Goal: Information Seeking & Learning: Find specific fact

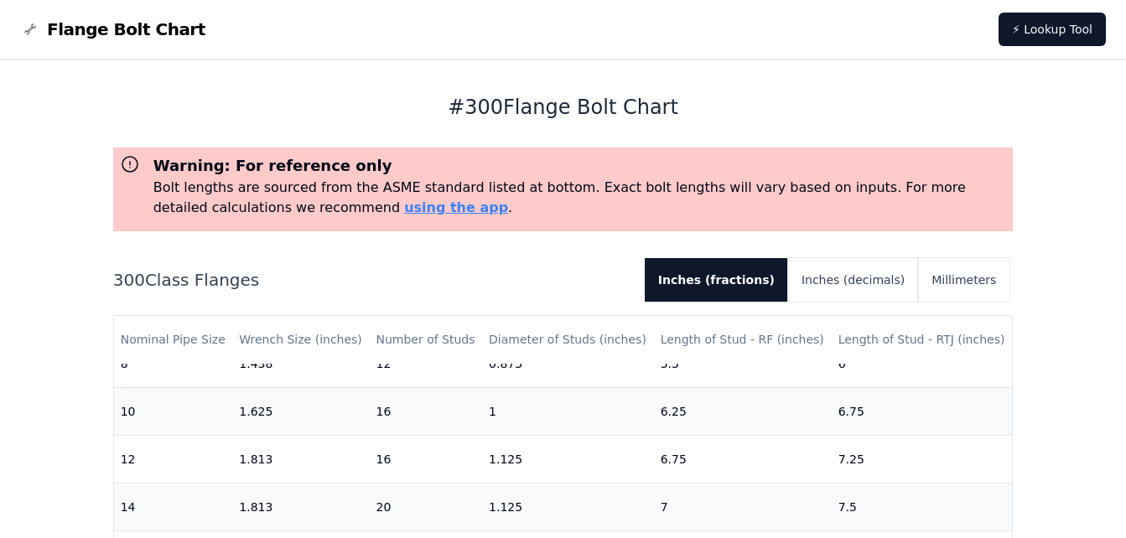
scroll to position [614, 0]
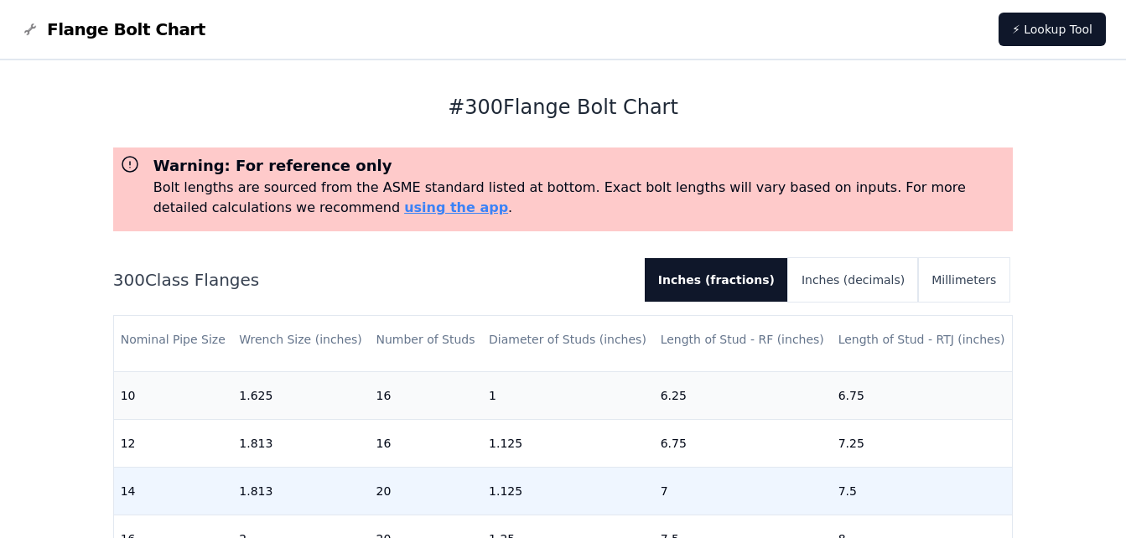
click at [536, 467] on td "1.125" at bounding box center [568, 491] width 172 height 48
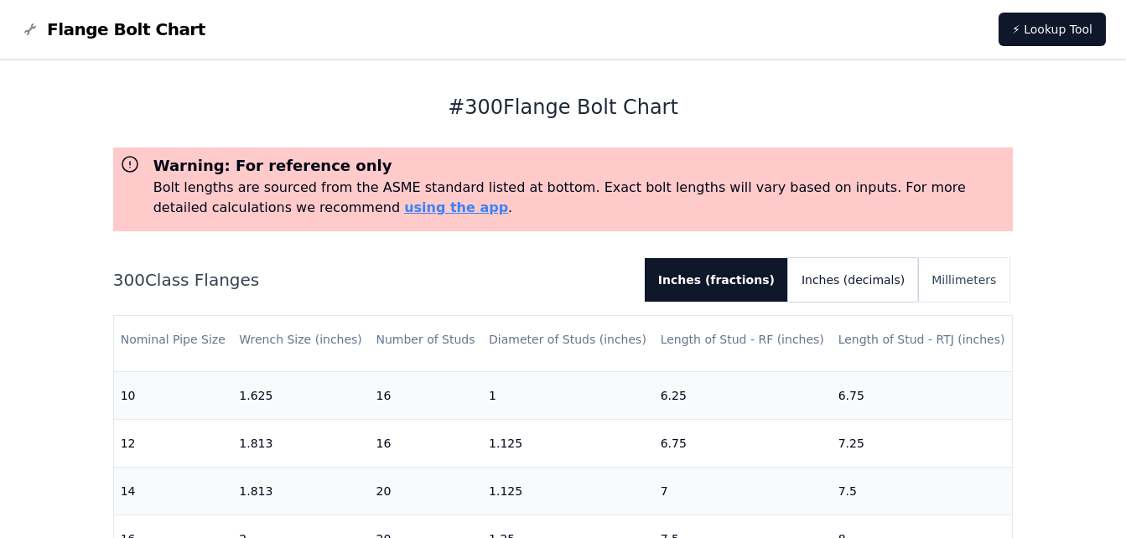
click at [875, 258] on button "Inches (decimals)" at bounding box center [853, 280] width 130 height 44
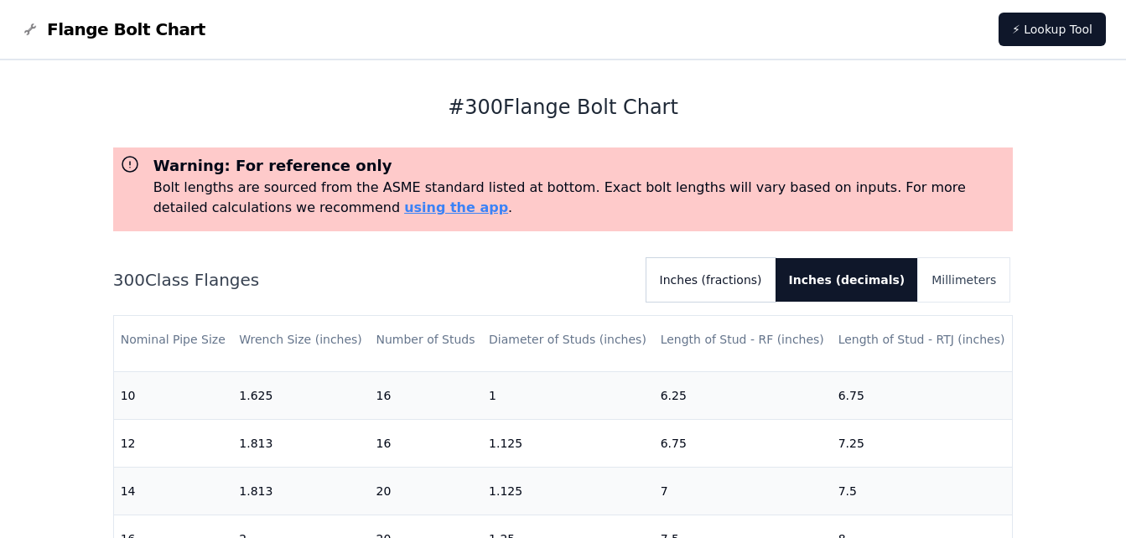
click at [776, 258] on button "Inches (fractions)" at bounding box center [711, 280] width 129 height 44
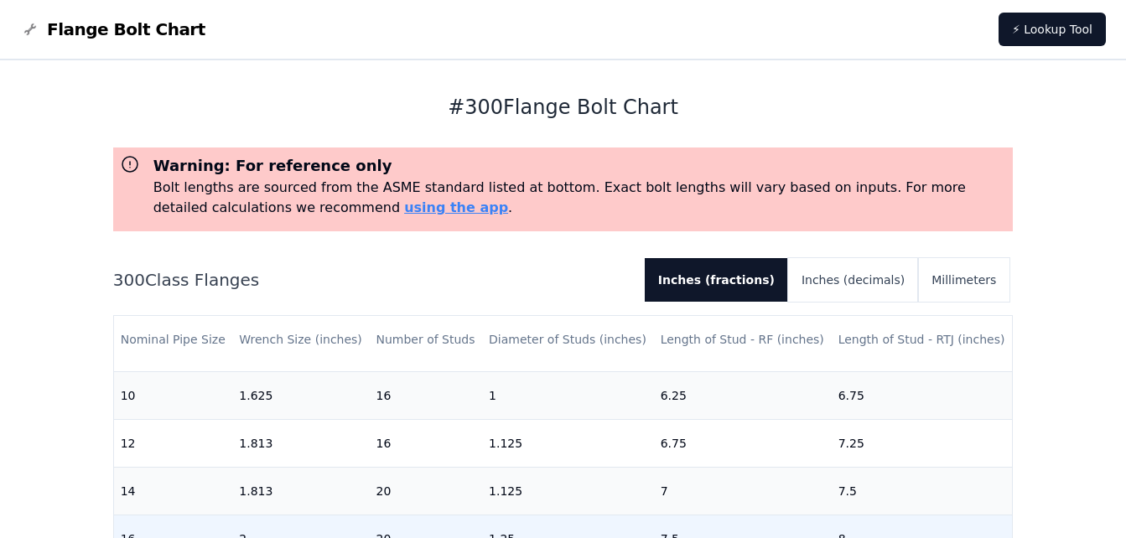
scroll to position [689, 0]
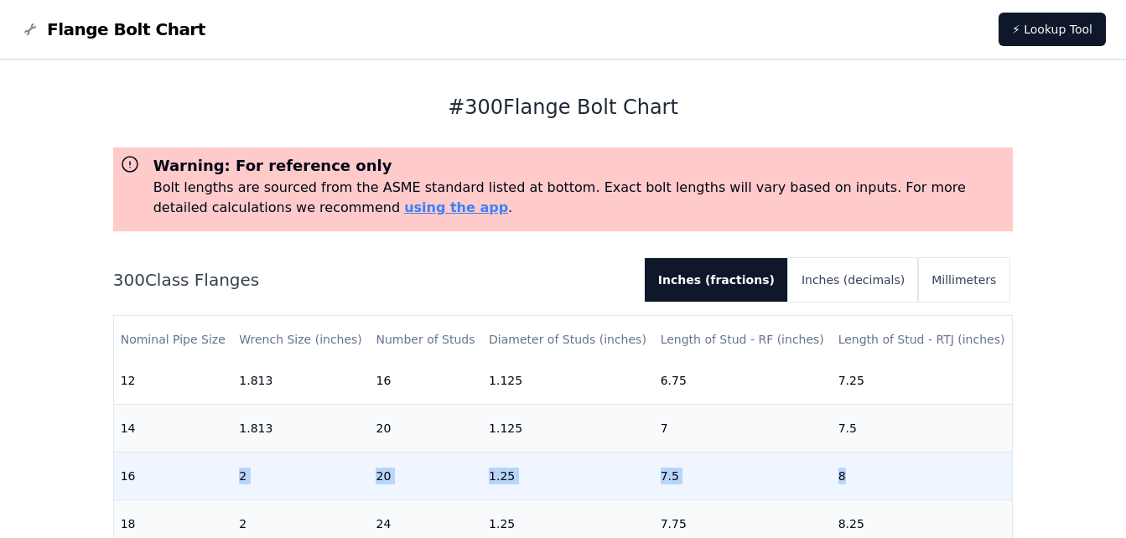
drag, startPoint x: 195, startPoint y: 414, endPoint x: 902, endPoint y: 435, distance: 708.2
click at [902, 452] on tr "16 2 20 1.25 7.5 8" at bounding box center [563, 476] width 899 height 48
drag, startPoint x: 902, startPoint y: 435, endPoint x: 748, endPoint y: 414, distance: 155.7
click at [748, 452] on td "7.5" at bounding box center [743, 476] width 178 height 48
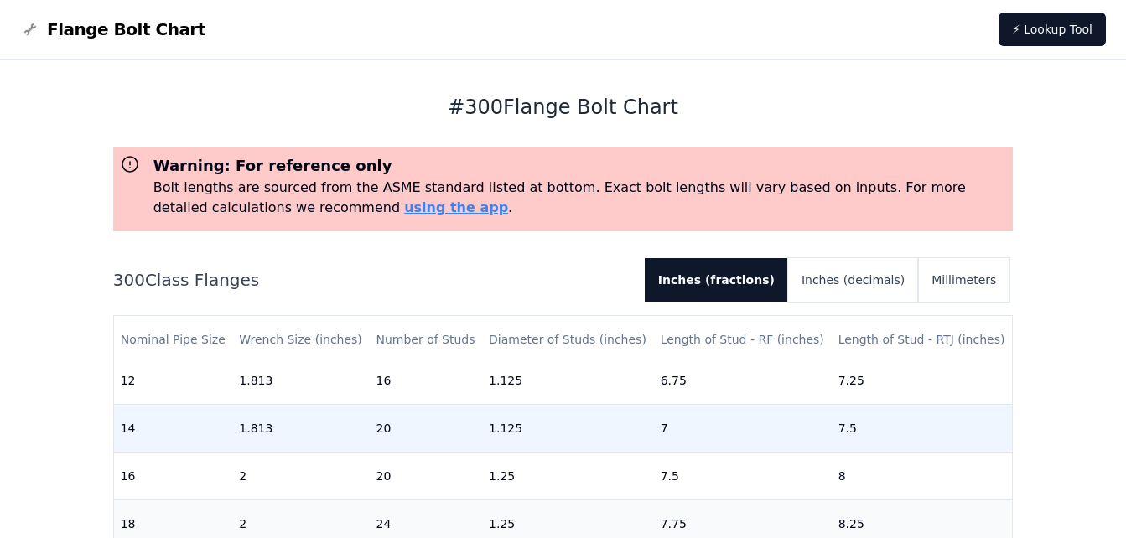
click at [730, 404] on td "7" at bounding box center [743, 428] width 178 height 48
drag, startPoint x: 607, startPoint y: 381, endPoint x: 710, endPoint y: 372, distance: 103.5
click at [612, 404] on td "1.125" at bounding box center [568, 428] width 172 height 48
drag, startPoint x: 710, startPoint y: 372, endPoint x: 611, endPoint y: 374, distance: 99.8
click at [706, 404] on td "7" at bounding box center [743, 428] width 178 height 48
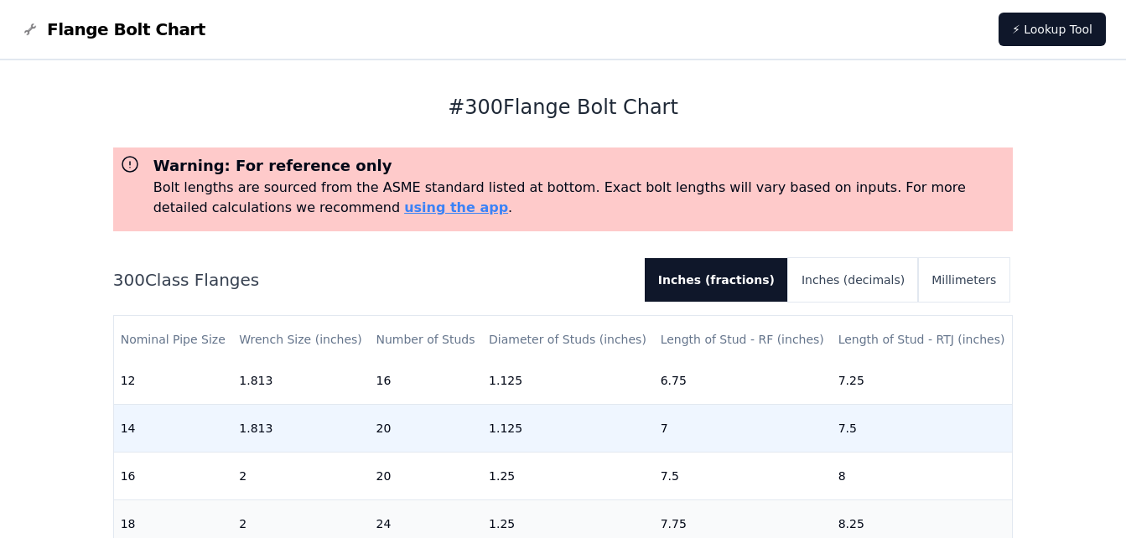
drag, startPoint x: 611, startPoint y: 374, endPoint x: 530, endPoint y: 373, distance: 80.5
click at [607, 404] on td "1.125" at bounding box center [568, 428] width 172 height 48
drag, startPoint x: 530, startPoint y: 373, endPoint x: 438, endPoint y: 364, distance: 92.7
click at [515, 404] on td "1.125" at bounding box center [568, 428] width 172 height 48
drag, startPoint x: 438, startPoint y: 364, endPoint x: 284, endPoint y: 372, distance: 153.7
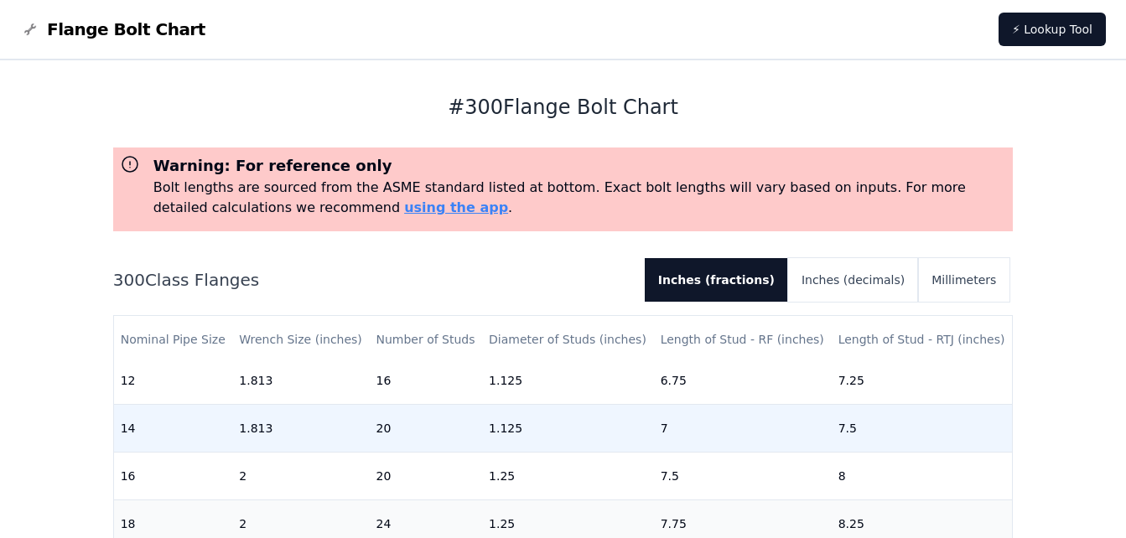
click at [432, 404] on td "20" at bounding box center [425, 428] width 113 height 48
drag, startPoint x: 286, startPoint y: 370, endPoint x: 237, endPoint y: 399, distance: 56.8
click at [286, 404] on td "1.813" at bounding box center [300, 428] width 137 height 48
drag, startPoint x: 203, startPoint y: 381, endPoint x: 294, endPoint y: 381, distance: 91.4
click at [235, 404] on tr "14 1.813 20 1.125 7 7.5" at bounding box center [563, 428] width 899 height 48
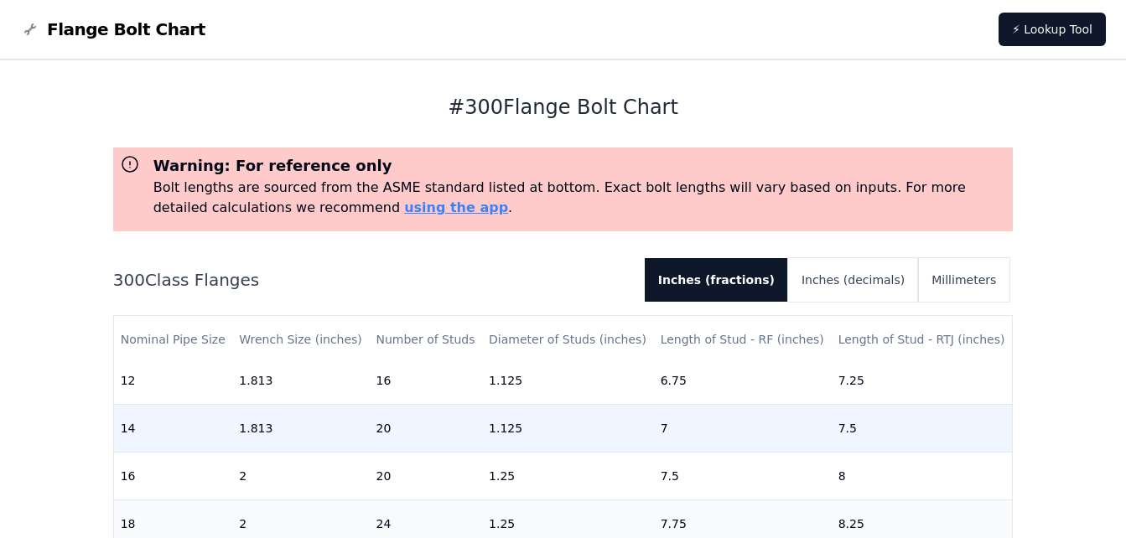
drag, startPoint x: 294, startPoint y: 381, endPoint x: 367, endPoint y: 382, distance: 73.0
click at [299, 404] on td "1.813" at bounding box center [300, 428] width 137 height 48
drag, startPoint x: 367, startPoint y: 382, endPoint x: 429, endPoint y: 382, distance: 62.1
click at [405, 404] on td "20" at bounding box center [425, 428] width 113 height 48
click at [697, 404] on td "7" at bounding box center [743, 428] width 178 height 48
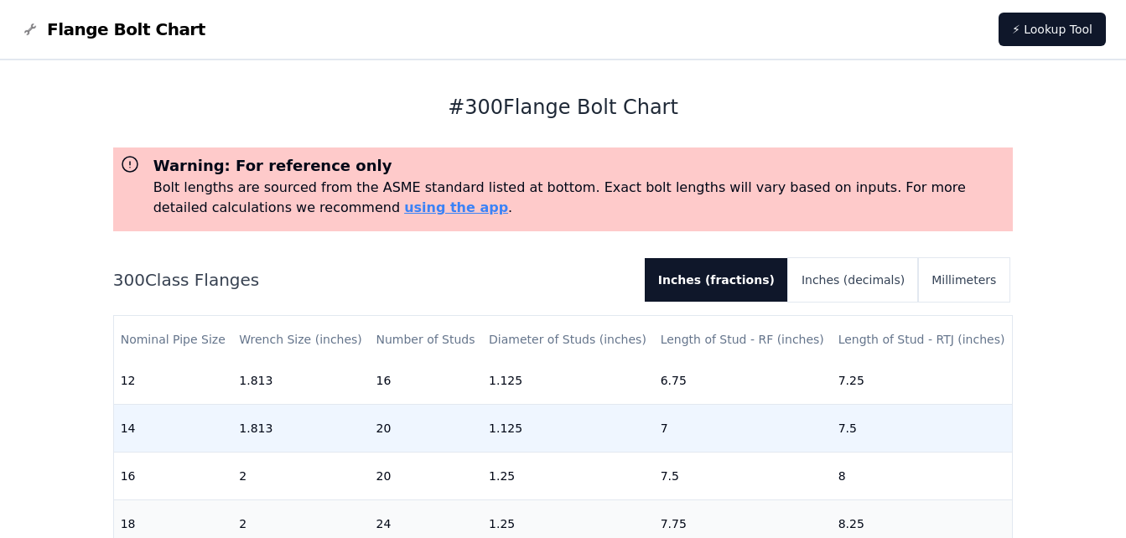
click at [563, 404] on td "1.125" at bounding box center [568, 428] width 172 height 48
drag, startPoint x: 443, startPoint y: 374, endPoint x: 373, endPoint y: 374, distance: 69.6
click at [439, 404] on td "20" at bounding box center [425, 428] width 113 height 48
drag, startPoint x: 352, startPoint y: 372, endPoint x: 309, endPoint y: 365, distance: 44.1
click at [347, 404] on td "1.813" at bounding box center [300, 428] width 137 height 48
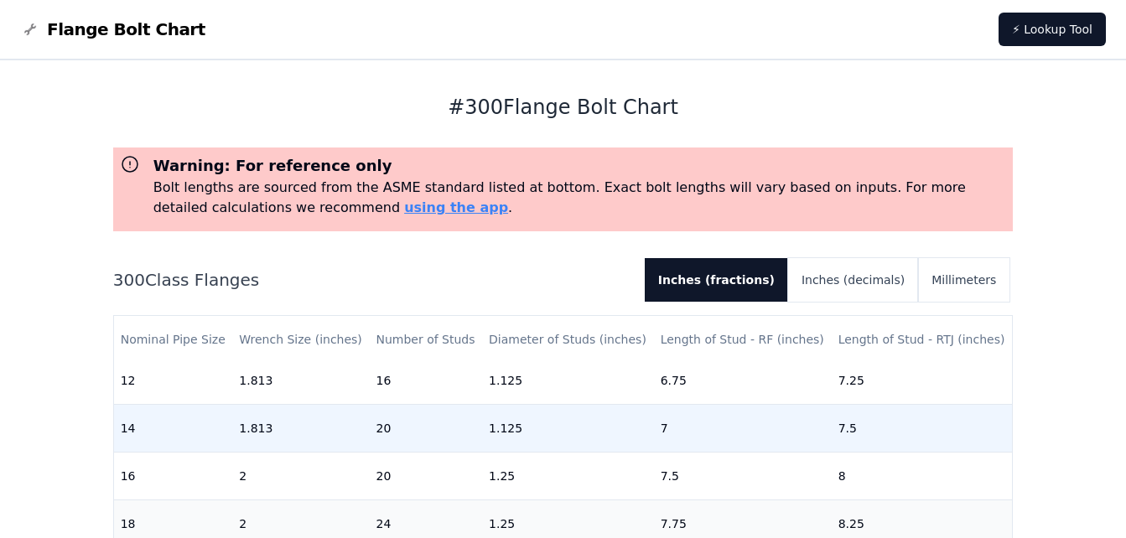
drag, startPoint x: 216, startPoint y: 371, endPoint x: 262, endPoint y: 382, distance: 46.8
click at [262, 404] on tr "14 1.813 20 1.125 7 7.5" at bounding box center [563, 428] width 899 height 48
drag, startPoint x: 418, startPoint y: 380, endPoint x: 470, endPoint y: 380, distance: 52.0
click at [420, 404] on td "20" at bounding box center [425, 428] width 113 height 48
drag, startPoint x: 470, startPoint y: 380, endPoint x: 500, endPoint y: 380, distance: 30.2
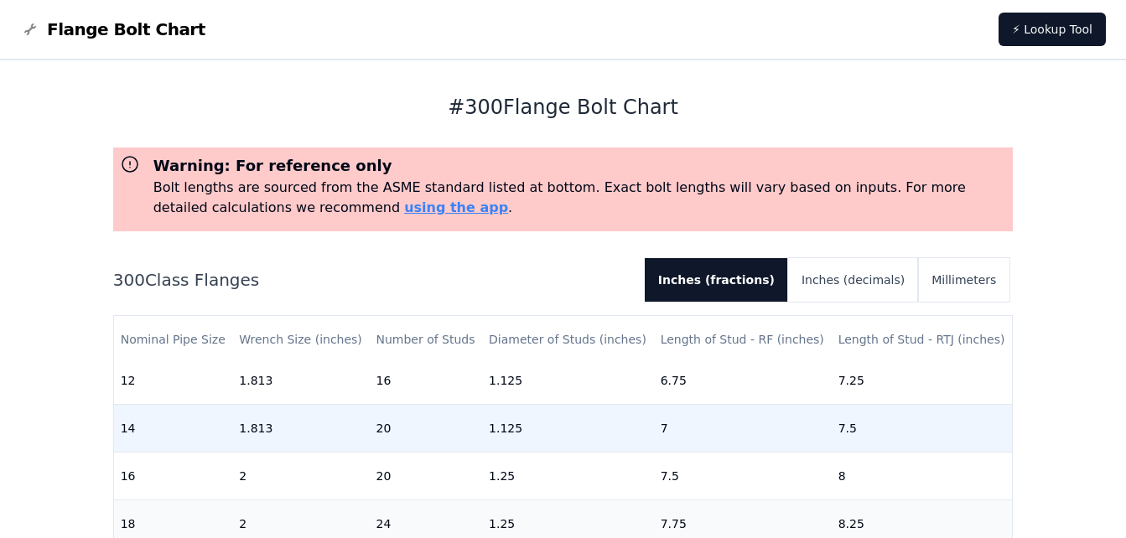
click at [500, 404] on tr "14 1.813 20 1.125 7 7.5" at bounding box center [563, 428] width 899 height 48
drag, startPoint x: 500, startPoint y: 380, endPoint x: 635, endPoint y: 380, distance: 135.0
click at [596, 404] on td "1.125" at bounding box center [568, 428] width 172 height 48
drag, startPoint x: 669, startPoint y: 380, endPoint x: 736, endPoint y: 380, distance: 66.3
click at [679, 404] on td "7" at bounding box center [743, 428] width 178 height 48
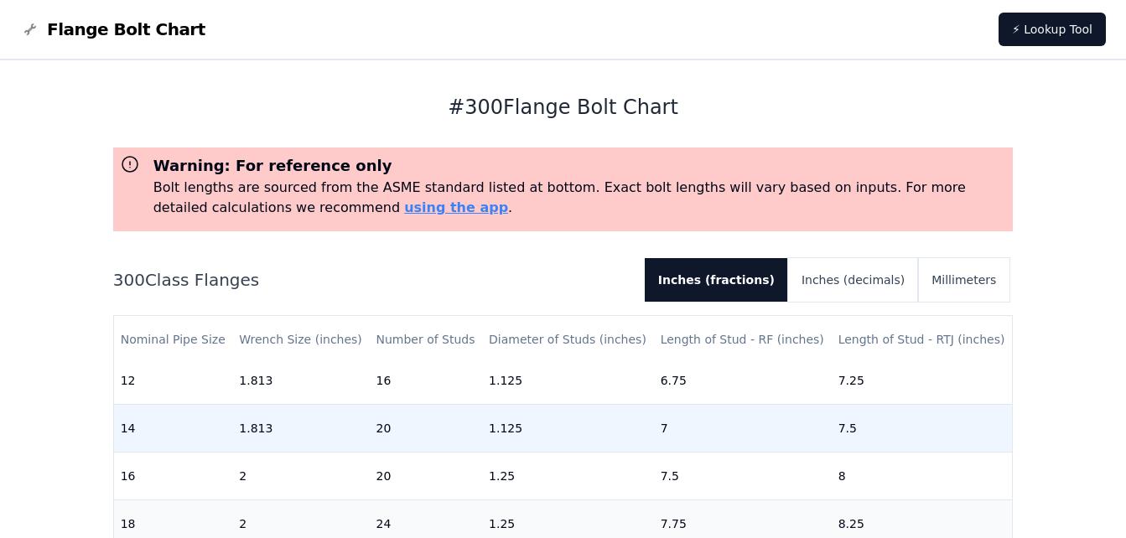
click at [736, 404] on td "7" at bounding box center [743, 428] width 178 height 48
click at [878, 404] on td "7.5" at bounding box center [922, 428] width 181 height 48
drag, startPoint x: 769, startPoint y: 395, endPoint x: 515, endPoint y: 365, distance: 255.9
click at [723, 404] on td "7" at bounding box center [743, 428] width 178 height 48
click at [516, 404] on td "1.125" at bounding box center [568, 428] width 172 height 48
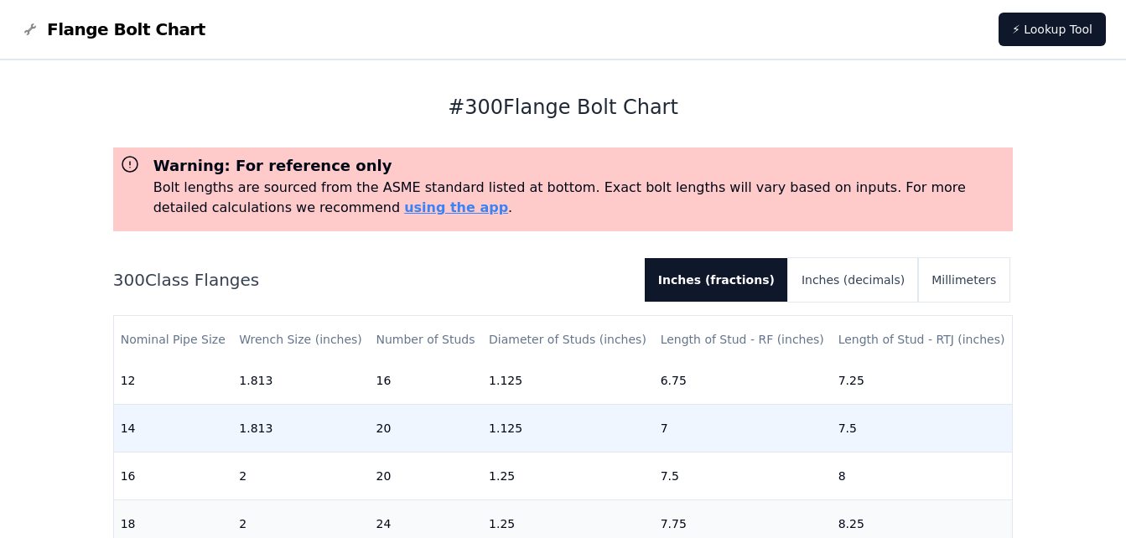
drag, startPoint x: 429, startPoint y: 390, endPoint x: 411, endPoint y: 389, distance: 17.6
click at [428, 404] on td "20" at bounding box center [425, 428] width 113 height 48
click at [332, 404] on td "1.813" at bounding box center [300, 428] width 137 height 48
click at [200, 404] on td "14" at bounding box center [173, 428] width 119 height 48
click at [324, 404] on td "1.813" at bounding box center [300, 428] width 137 height 48
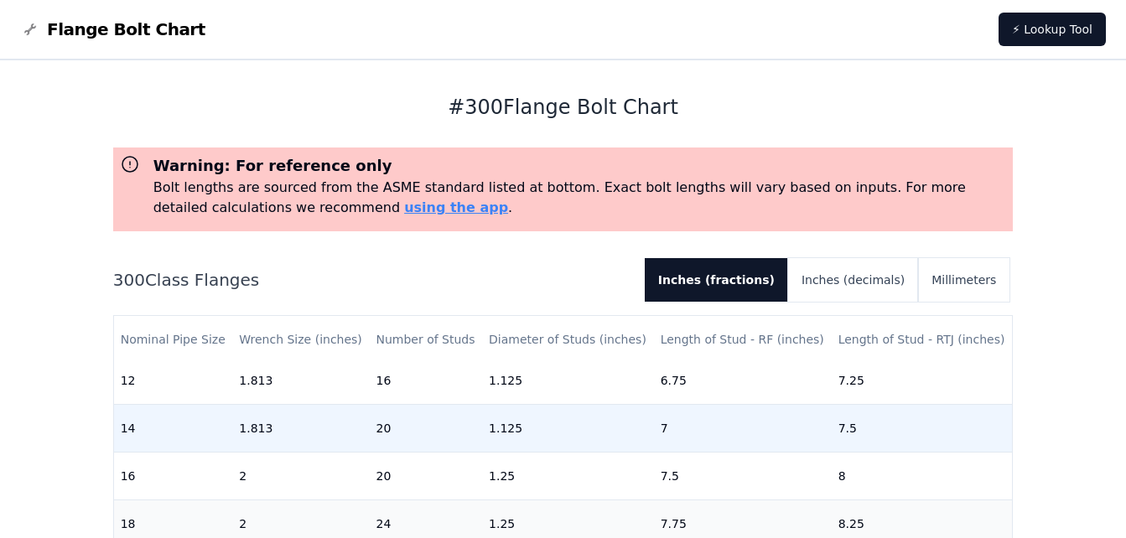
drag, startPoint x: 404, startPoint y: 379, endPoint x: 533, endPoint y: 393, distance: 129.9
click at [425, 404] on td "20" at bounding box center [425, 428] width 113 height 48
drag, startPoint x: 534, startPoint y: 393, endPoint x: 606, endPoint y: 393, distance: 71.3
click at [540, 404] on td "1.125" at bounding box center [568, 428] width 172 height 48
drag, startPoint x: 606, startPoint y: 393, endPoint x: 689, endPoint y: 381, distance: 84.0
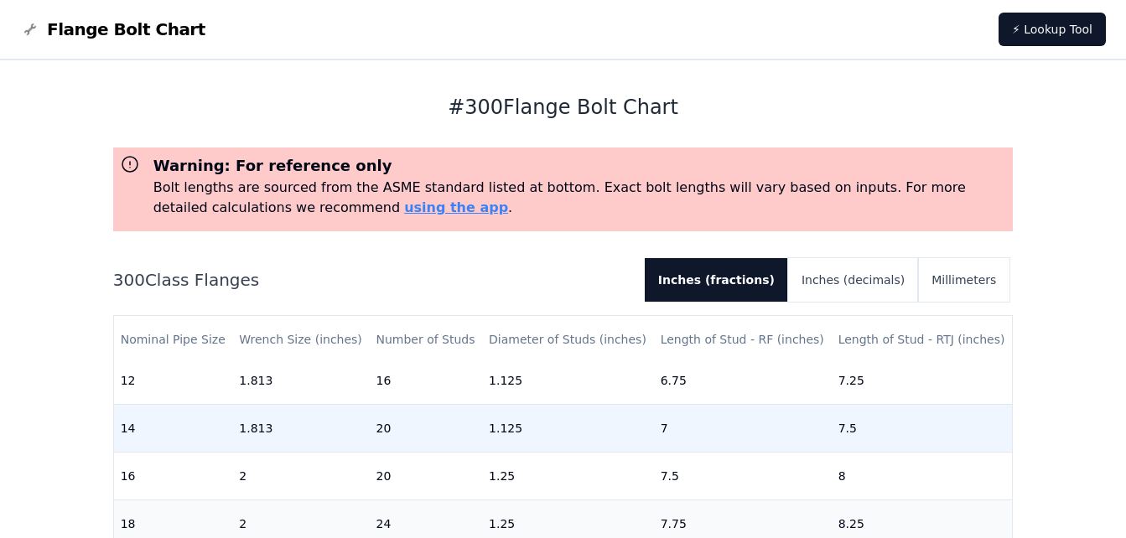
click at [612, 404] on td "1.125" at bounding box center [568, 428] width 172 height 48
click at [689, 404] on td "7" at bounding box center [743, 428] width 178 height 48
click at [399, 404] on td "20" at bounding box center [425, 428] width 113 height 48
drag, startPoint x: 451, startPoint y: 382, endPoint x: 466, endPoint y: 382, distance: 15.1
click at [466, 404] on td "20" at bounding box center [425, 428] width 113 height 48
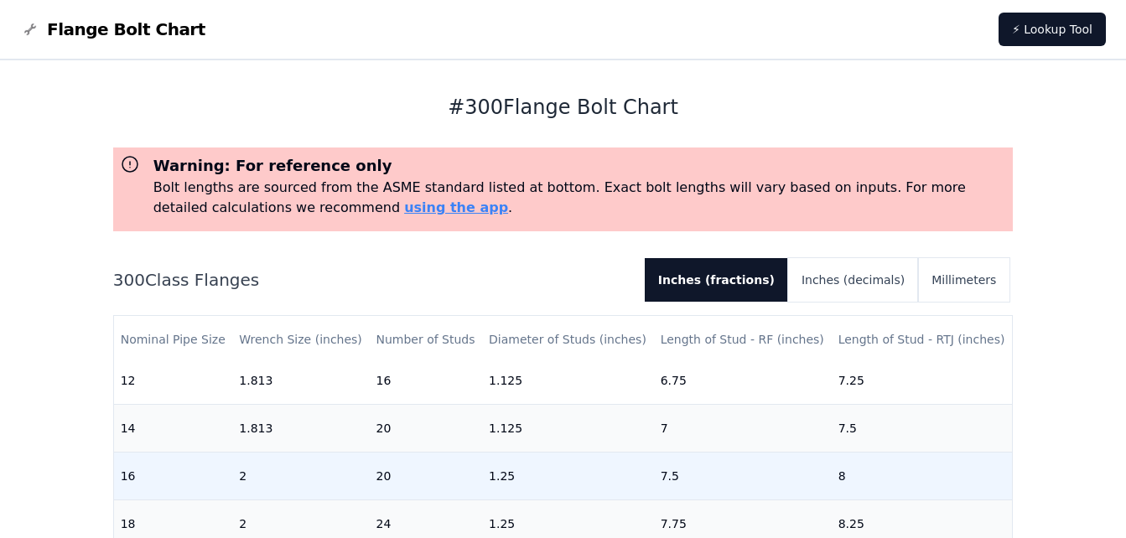
drag, startPoint x: 616, startPoint y: 401, endPoint x: 627, endPoint y: 402, distance: 11.8
click at [627, 452] on td "1.25" at bounding box center [568, 476] width 172 height 48
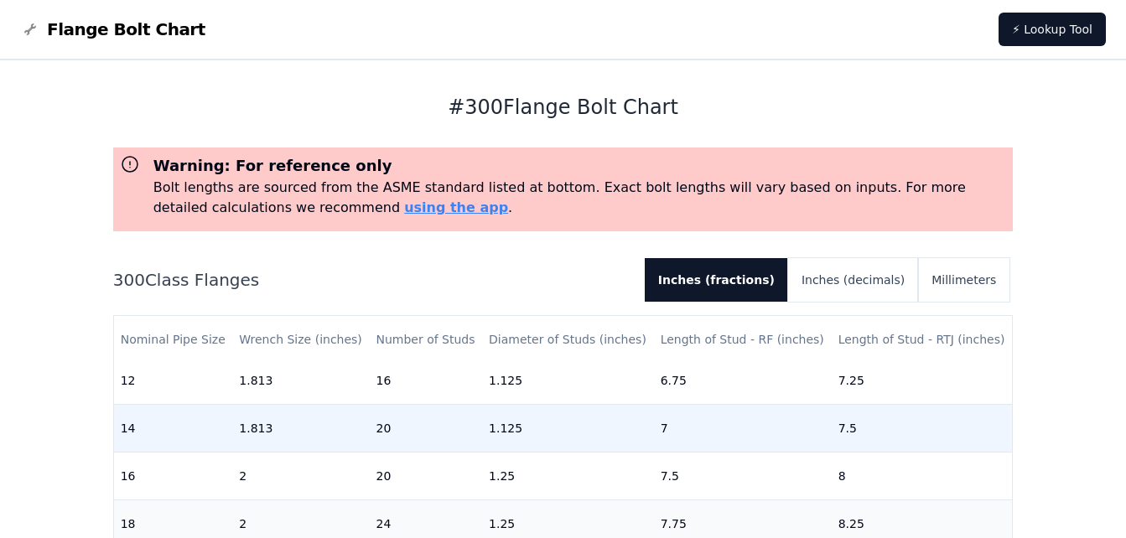
click at [707, 404] on td "7" at bounding box center [743, 428] width 178 height 48
click at [569, 404] on td "1.125" at bounding box center [568, 428] width 172 height 48
click at [657, 404] on td "7" at bounding box center [743, 428] width 178 height 48
click at [689, 404] on td "7" at bounding box center [743, 428] width 178 height 48
click at [654, 404] on td "7" at bounding box center [743, 428] width 178 height 48
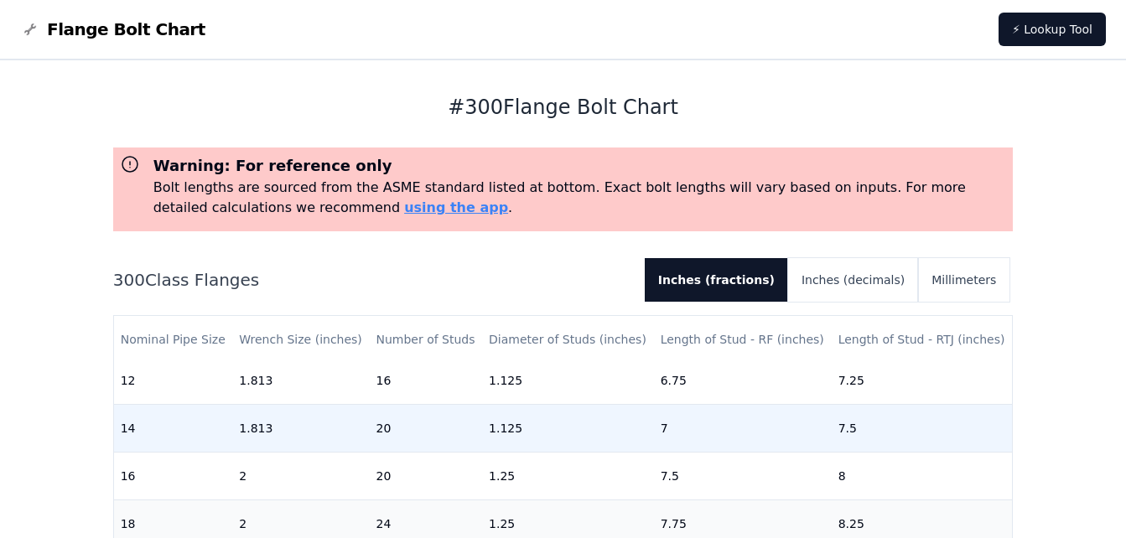
click at [681, 404] on td "7" at bounding box center [743, 428] width 178 height 48
drag, startPoint x: 616, startPoint y: 375, endPoint x: 674, endPoint y: 374, distance: 57.9
click at [623, 404] on td "1.125" at bounding box center [568, 428] width 172 height 48
click at [675, 404] on td "7" at bounding box center [743, 428] width 178 height 48
click at [603, 404] on td "1.125" at bounding box center [568, 428] width 172 height 48
